Goal: Share content: Share content

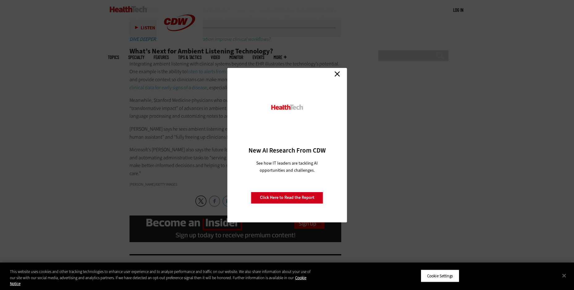
scroll to position [1174, 0]
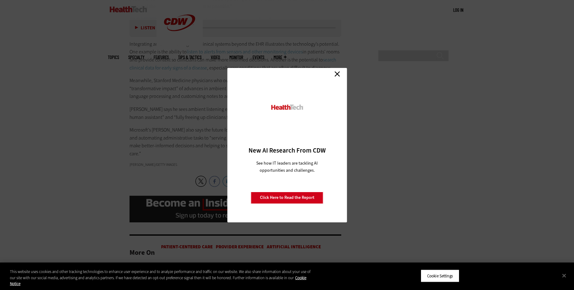
click at [337, 74] on link "Close" at bounding box center [337, 74] width 9 height 9
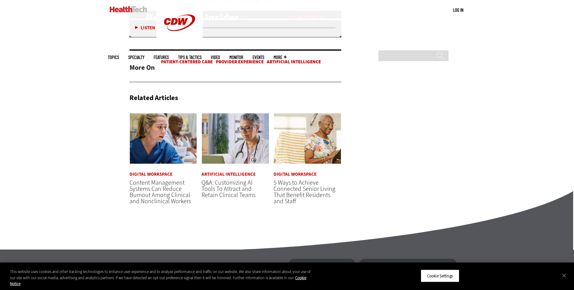
scroll to position [1360, 0]
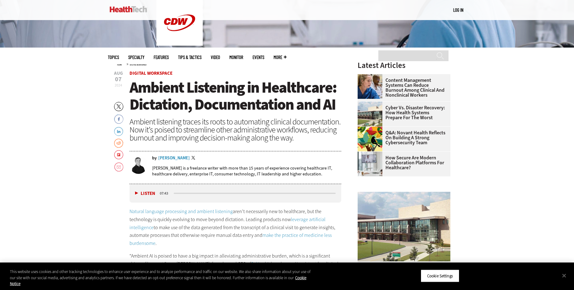
scroll to position [216, 0]
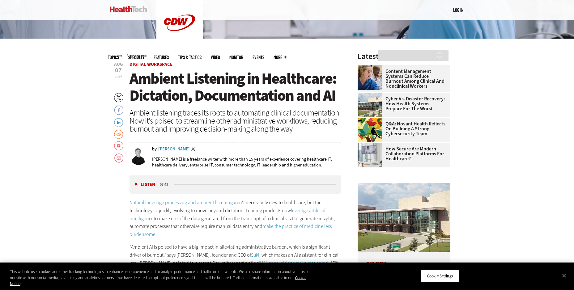
click at [118, 146] on link "Flipboard" at bounding box center [118, 146] width 9 height 10
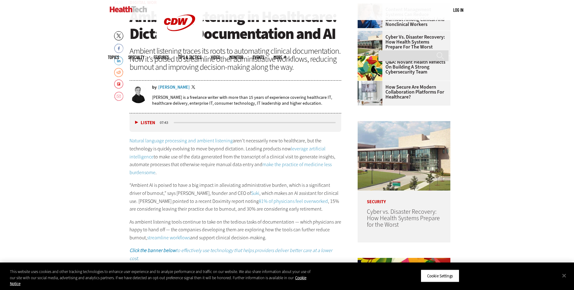
scroll to position [340, 0]
